Goal: Find specific page/section: Find specific page/section

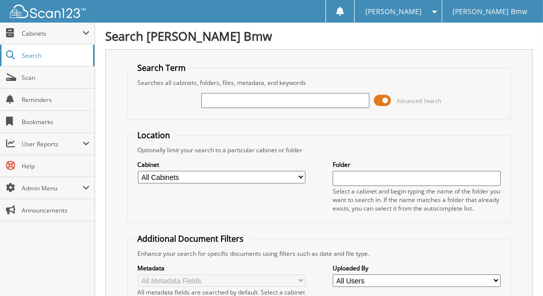
click at [51, 58] on span "Search" at bounding box center [55, 55] width 66 height 9
click at [36, 55] on span "Search" at bounding box center [55, 55] width 66 height 9
click at [49, 77] on span "Scan" at bounding box center [56, 77] width 68 height 9
